Goal: Task Accomplishment & Management: Manage account settings

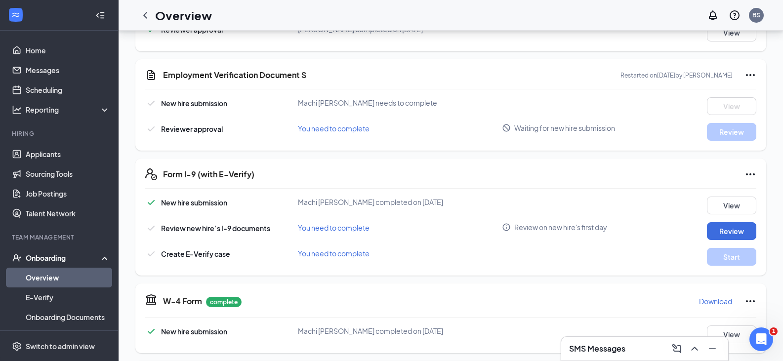
click at [630, 346] on div "SMS Messages" at bounding box center [644, 349] width 151 height 16
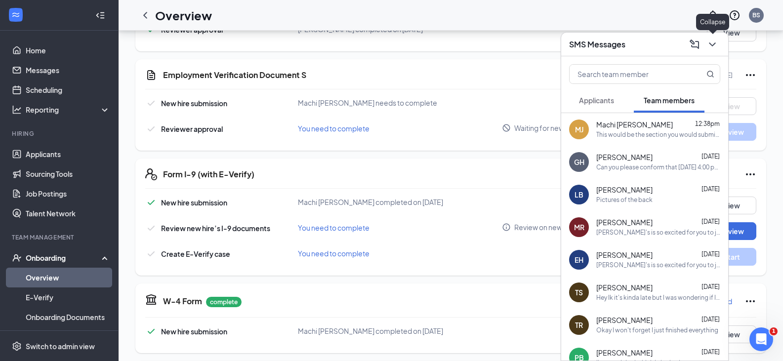
click at [715, 44] on icon "ChevronDown" at bounding box center [712, 45] width 12 height 12
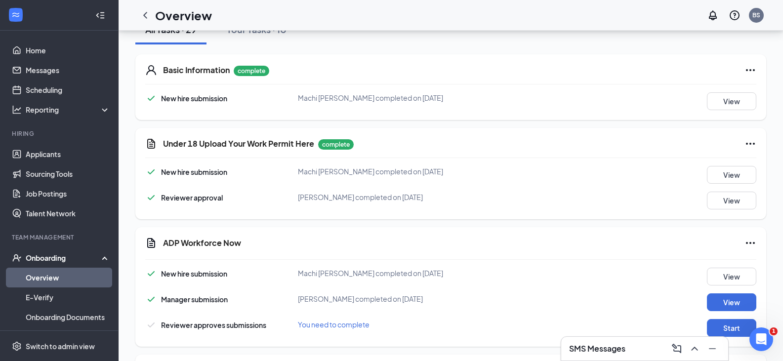
scroll to position [49, 0]
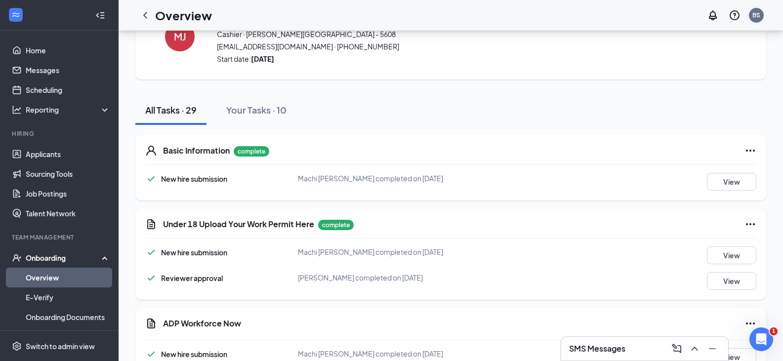
click at [760, 18] on div "BS" at bounding box center [756, 15] width 8 height 8
click at [670, 154] on div "Log out" at bounding box center [706, 151] width 107 height 10
